Goal: Communication & Community: Answer question/provide support

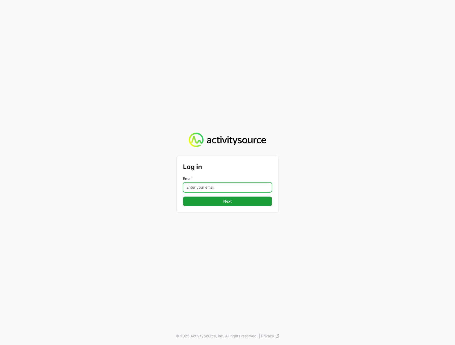
click at [215, 188] on input "Email" at bounding box center [227, 187] width 89 height 10
type input "[PERSON_NAME][EMAIL_ADDRESS][DOMAIN_NAME]"
drag, startPoint x: 118, startPoint y: 231, endPoint x: 154, endPoint y: 217, distance: 38.5
click at [119, 230] on div "Log in Email [PERSON_NAME][EMAIL_ADDRESS][DOMAIN_NAME] Next © 2025 ActivitySour…" at bounding box center [227, 172] width 455 height 345
click at [208, 204] on button "Next" at bounding box center [227, 202] width 89 height 10
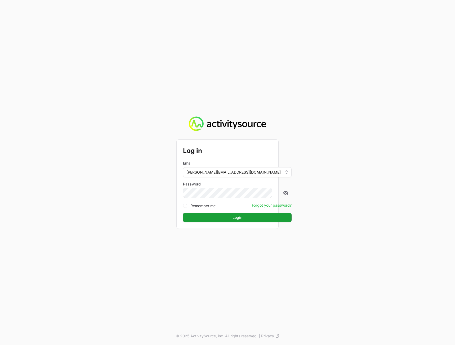
click at [311, 208] on div "Log in Email [PERSON_NAME][EMAIL_ADDRESS][DOMAIN_NAME] Password Remember me For…" at bounding box center [227, 172] width 455 height 345
click at [239, 220] on button "Login" at bounding box center [237, 218] width 109 height 10
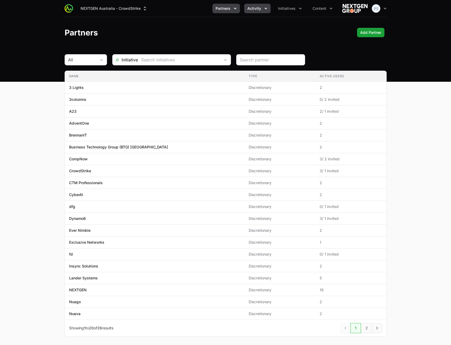
click at [258, 11] on button "Activity" at bounding box center [257, 9] width 26 height 10
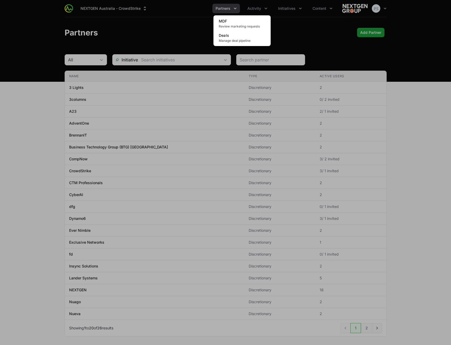
click at [187, 12] on div "Activity menu" at bounding box center [225, 172] width 451 height 345
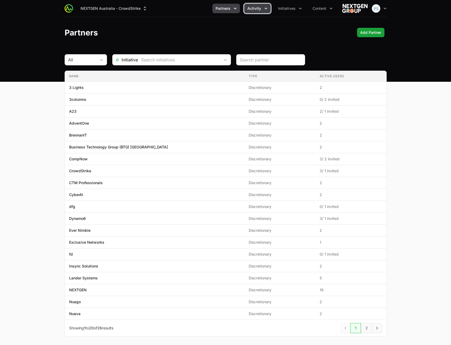
click at [260, 9] on span "Activity" at bounding box center [254, 8] width 14 height 5
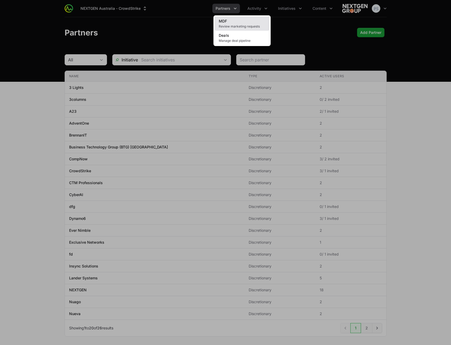
click at [257, 24] on link "MDF Review marketing requests" at bounding box center [241, 23] width 55 height 14
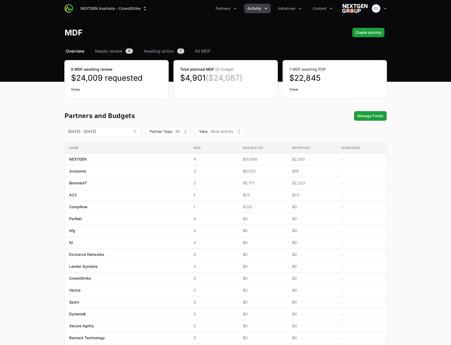
click at [257, 12] on button "Activity" at bounding box center [257, 9] width 26 height 10
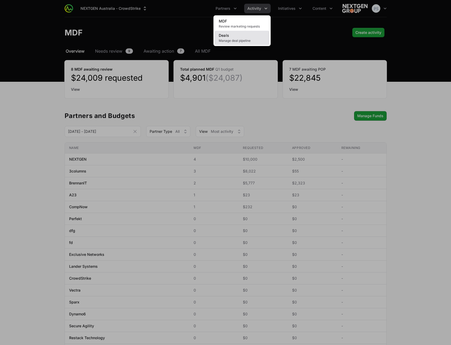
click at [249, 37] on link "Deals Manage deal pipeline" at bounding box center [241, 38] width 55 height 14
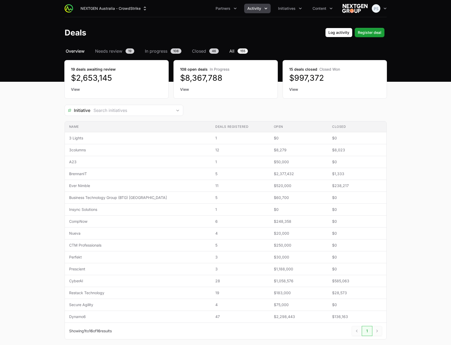
click at [233, 51] on span "All" at bounding box center [231, 51] width 5 height 6
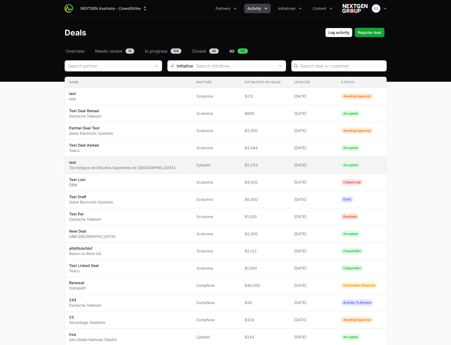
click at [157, 165] on p "Tecnológico de Estudios Superiores de [GEOGRAPHIC_DATA]" at bounding box center [122, 167] width 106 height 5
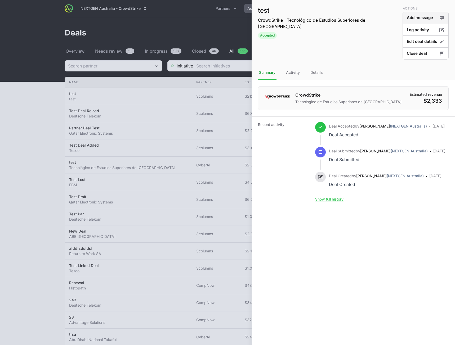
click at [430, 18] on button "Add message" at bounding box center [425, 18] width 46 height 12
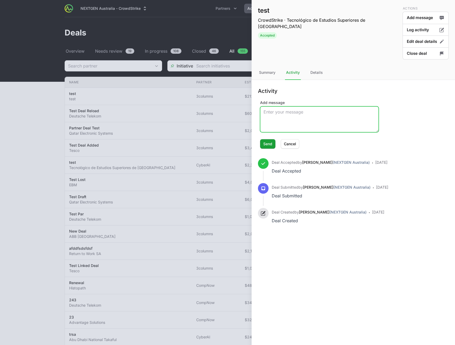
click at [302, 114] on textarea "Add message" at bounding box center [319, 119] width 118 height 25
type textarea "Message"
click at [271, 145] on span "Send" at bounding box center [267, 144] width 9 height 6
